Goal: Task Accomplishment & Management: Complete application form

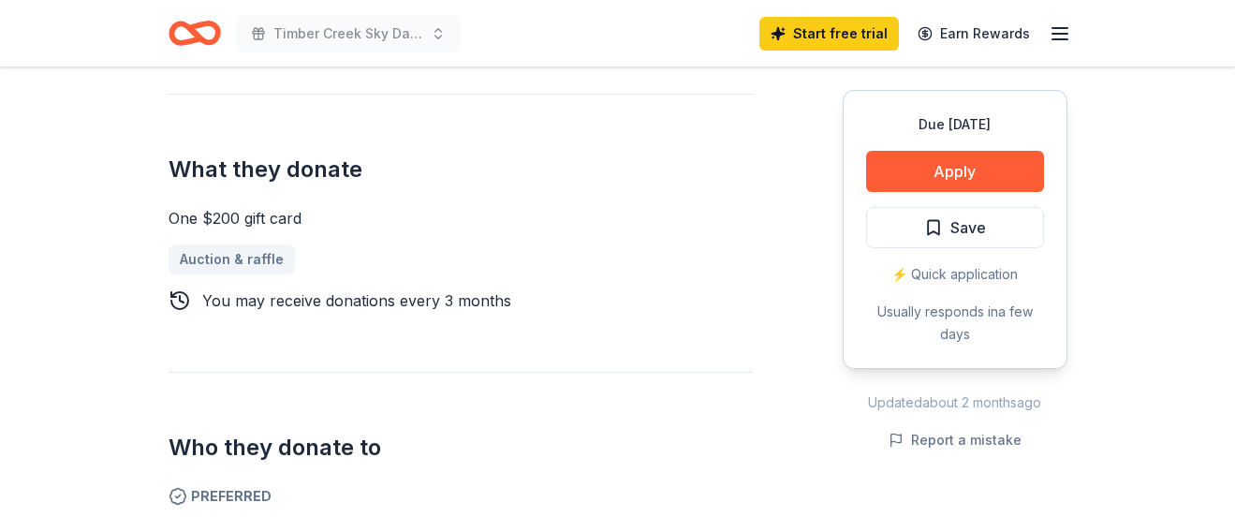
scroll to position [94, 0]
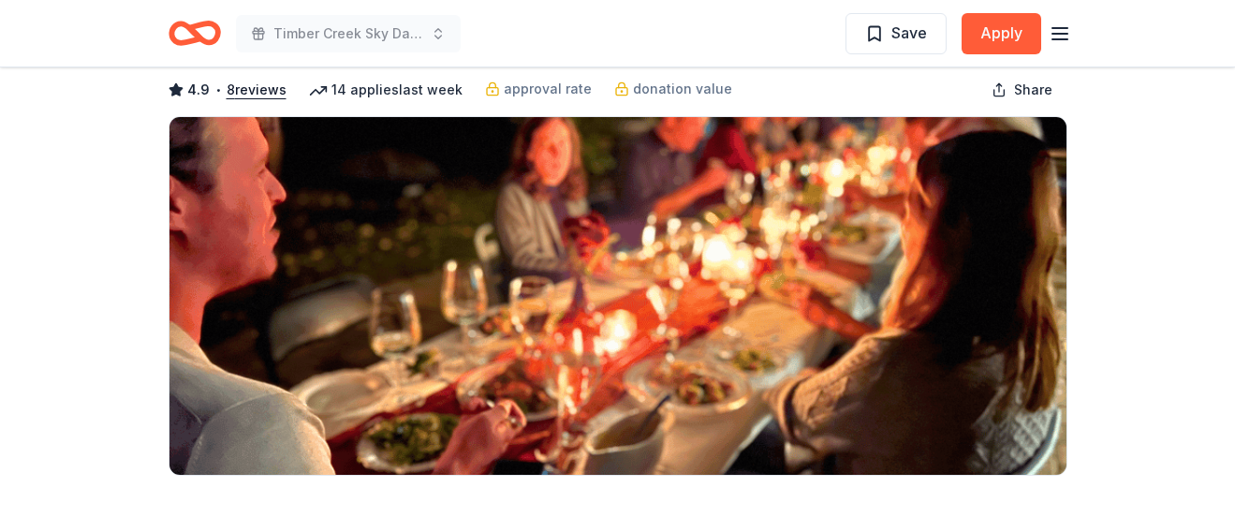
click at [189, 34] on icon "Home" at bounding box center [194, 33] width 52 height 44
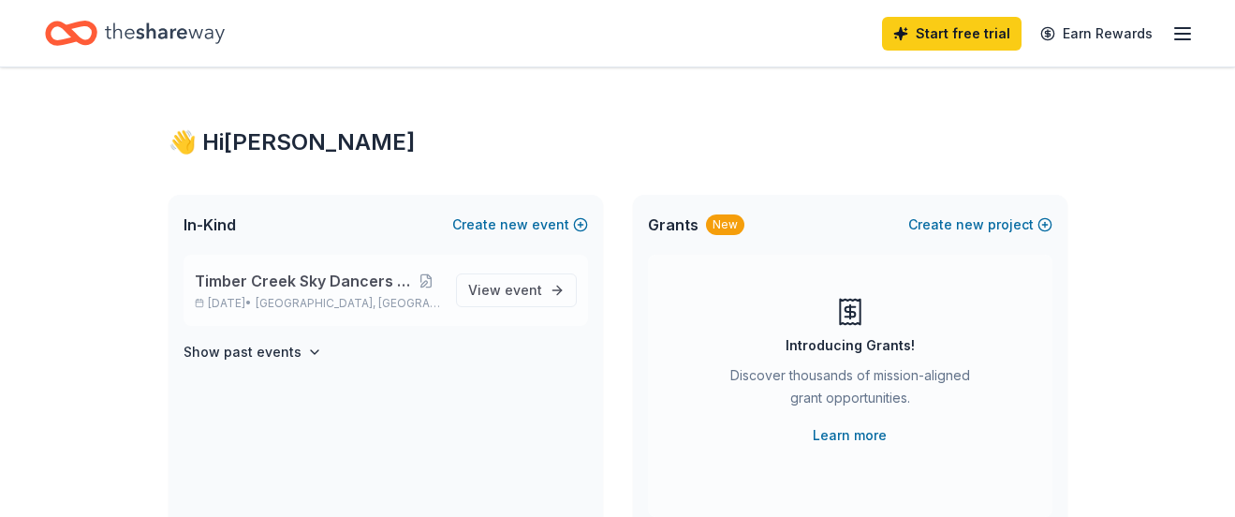
click at [378, 282] on span "Timber Creek Sky Dancers Craft Show" at bounding box center [303, 281] width 217 height 22
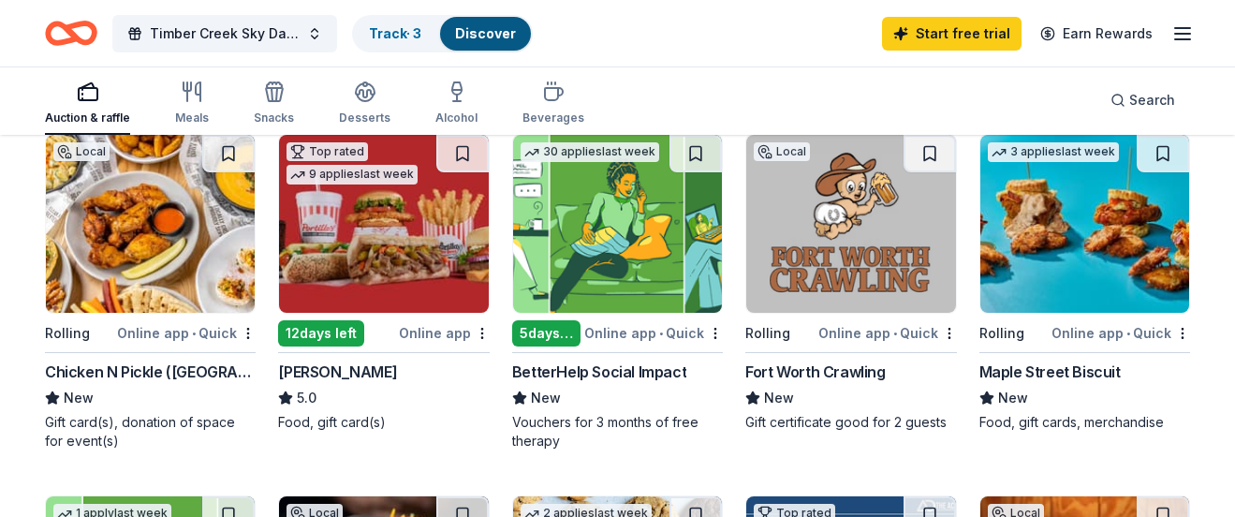
scroll to position [187, 0]
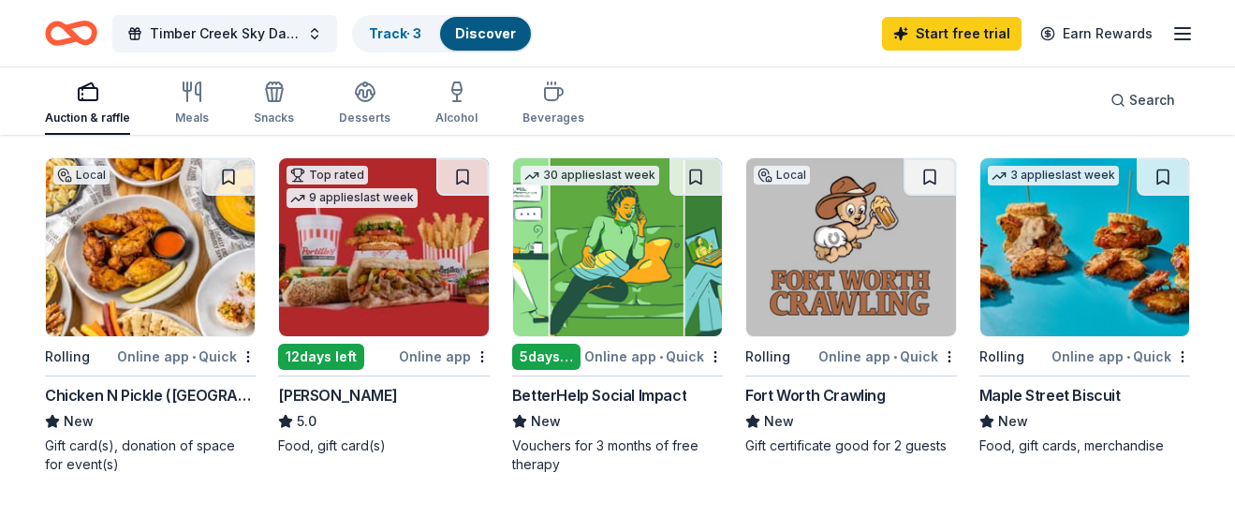
click at [373, 255] on img at bounding box center [383, 247] width 209 height 178
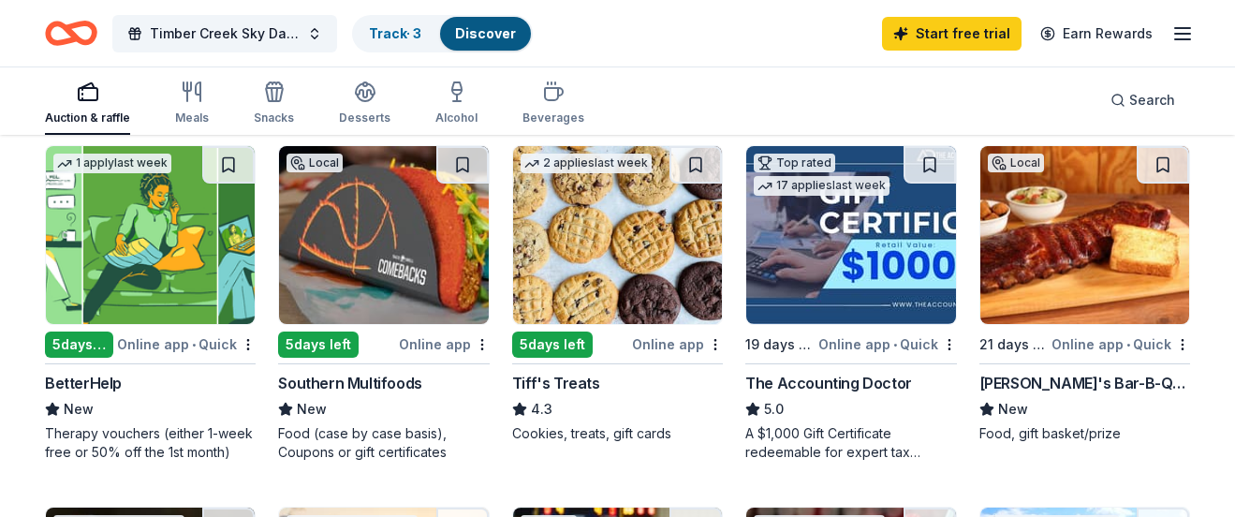
scroll to position [562, 0]
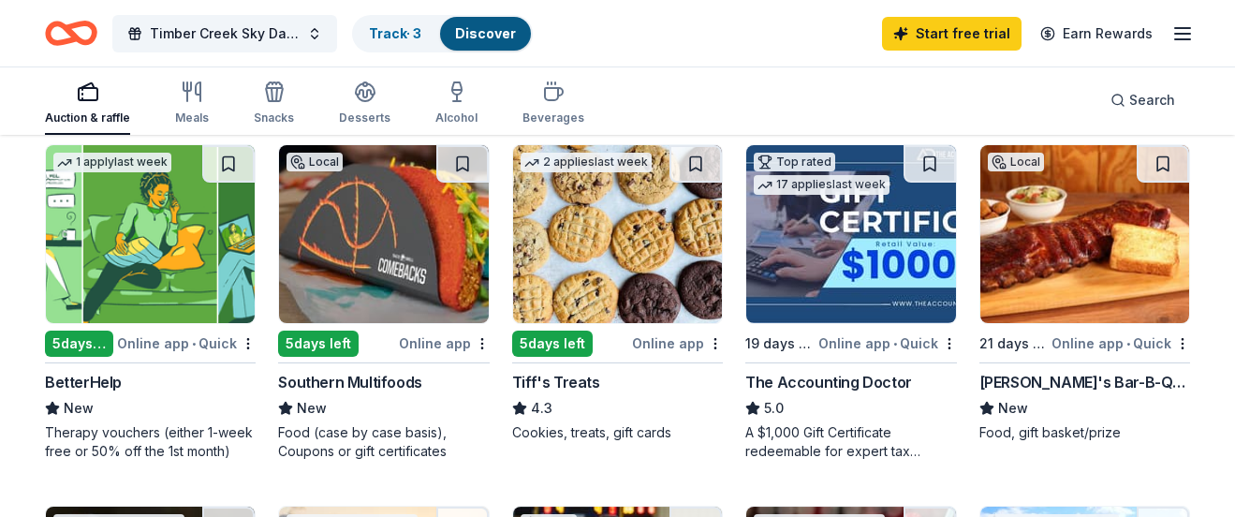
click at [670, 267] on img at bounding box center [617, 234] width 209 height 178
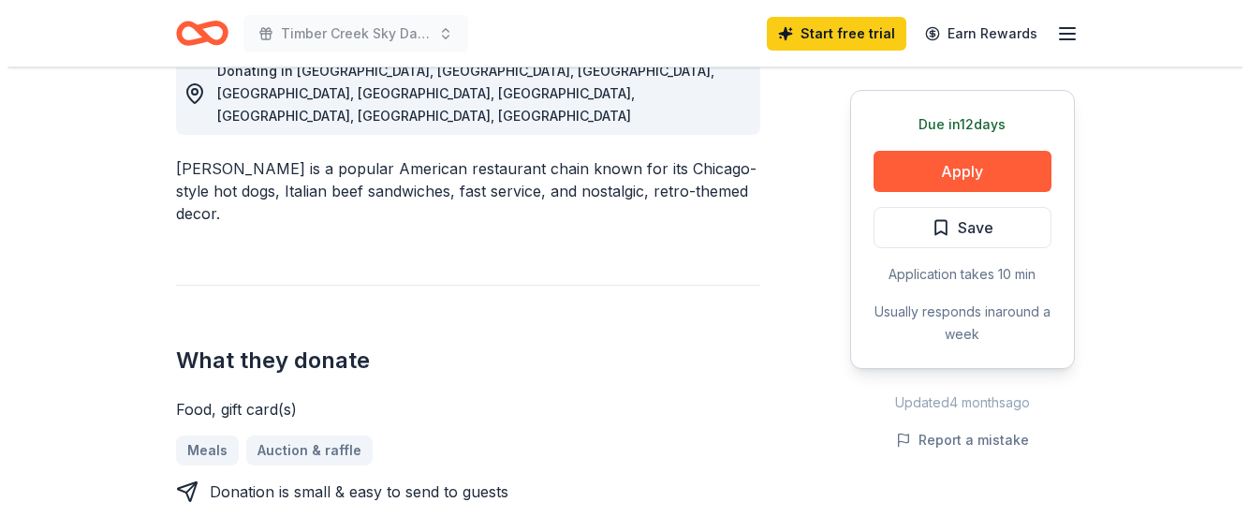
scroll to position [562, 0]
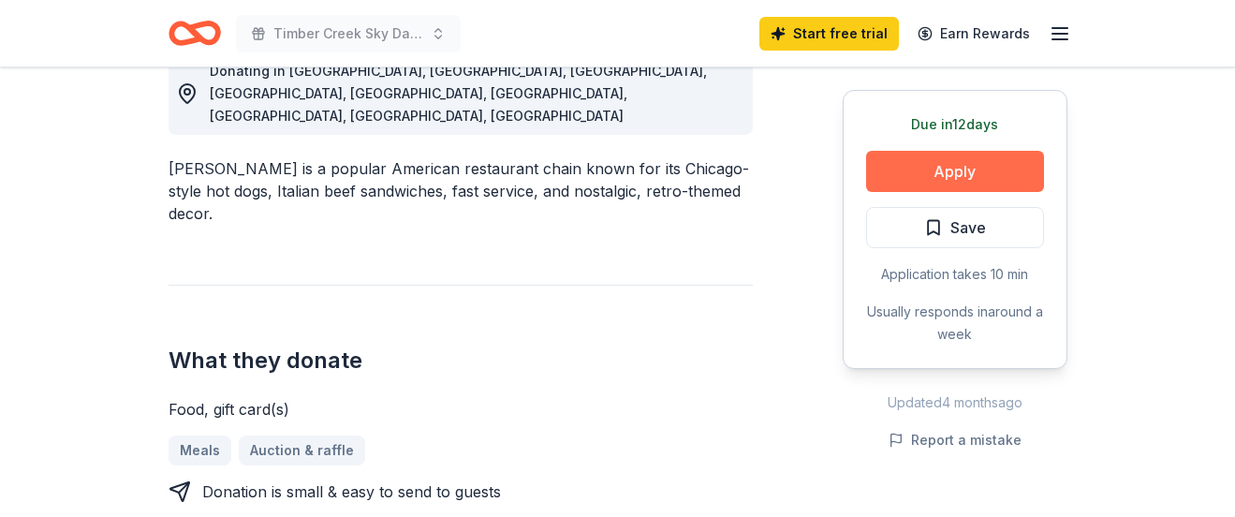
click at [953, 166] on button "Apply" at bounding box center [955, 171] width 178 height 41
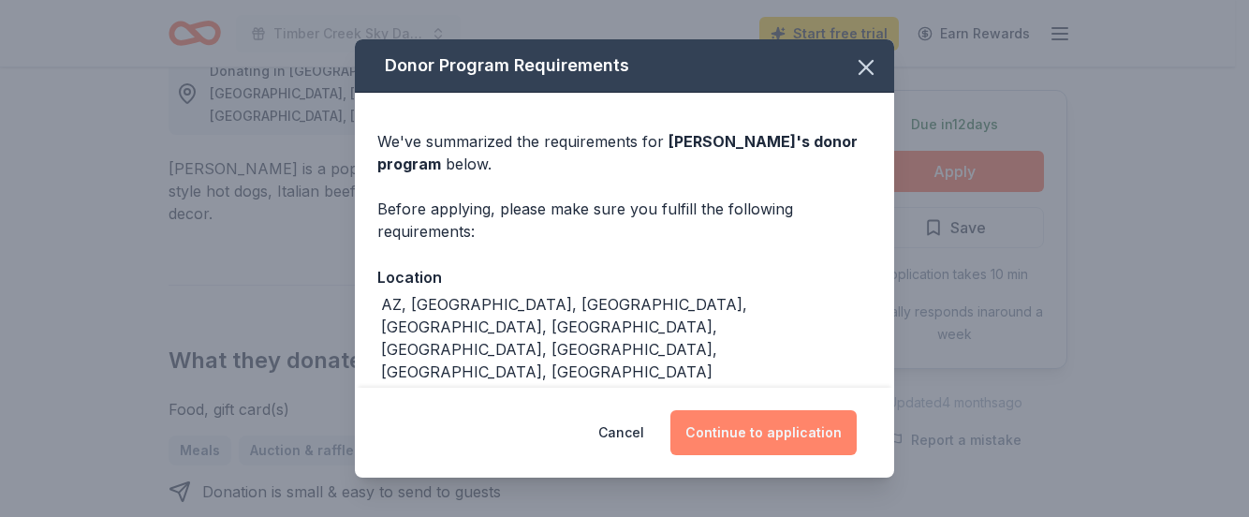
click at [789, 448] on button "Continue to application" at bounding box center [763, 432] width 186 height 45
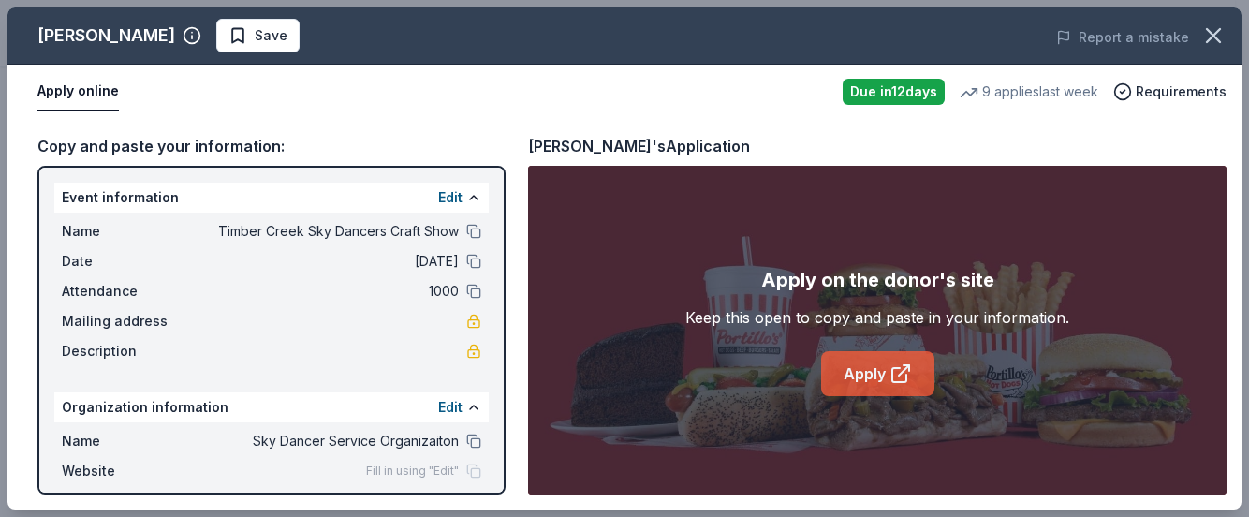
click at [885, 373] on link "Apply" at bounding box center [877, 373] width 113 height 45
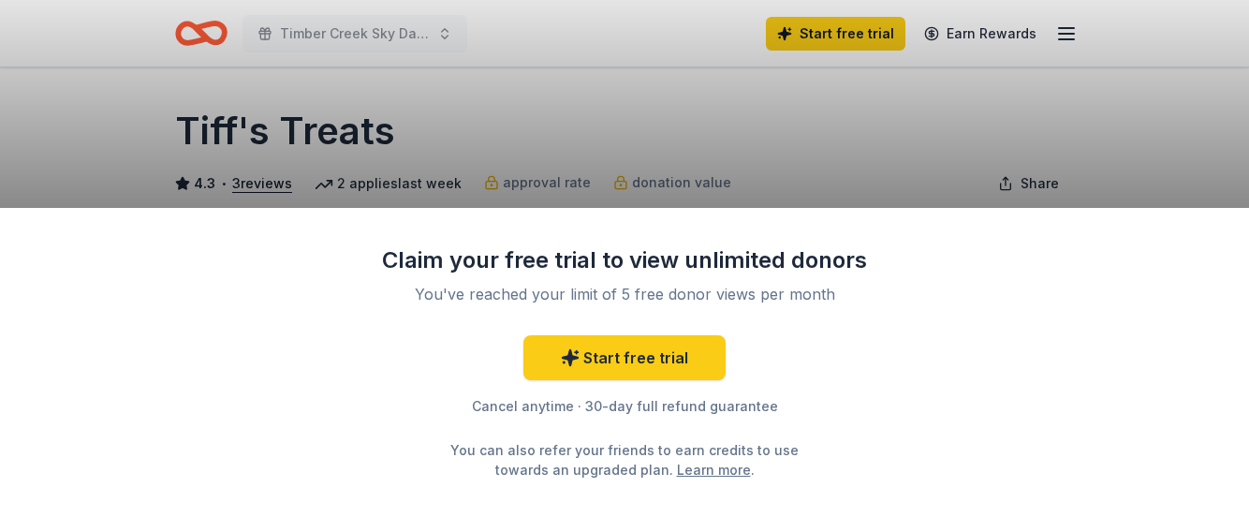
click at [1182, 119] on div "Claim your free trial to view unlimited donors You've reached your limit of 5 f…" at bounding box center [624, 258] width 1249 height 517
